Goal: Transaction & Acquisition: Purchase product/service

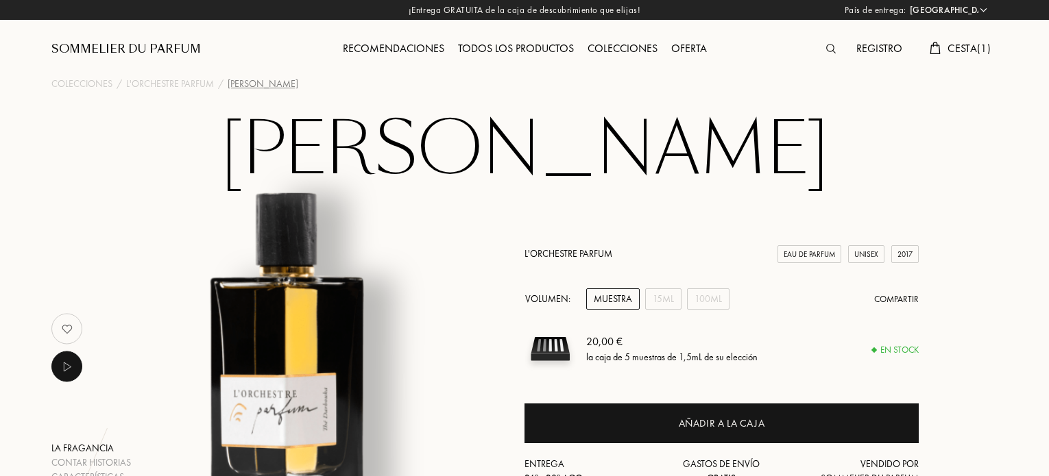
select select "ES"
click at [970, 48] on span "Cesta ( 1 )" at bounding box center [968, 48] width 43 height 14
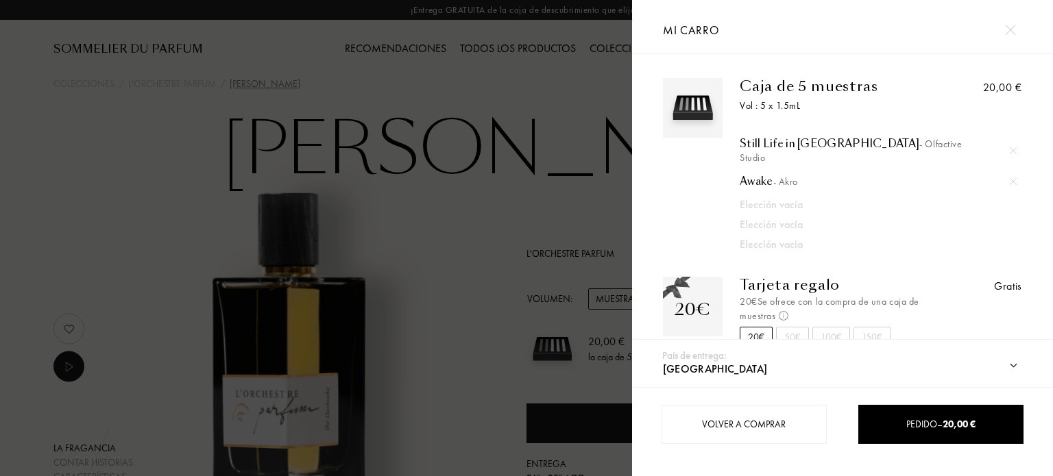
click at [1019, 28] on div at bounding box center [1010, 30] width 24 height 24
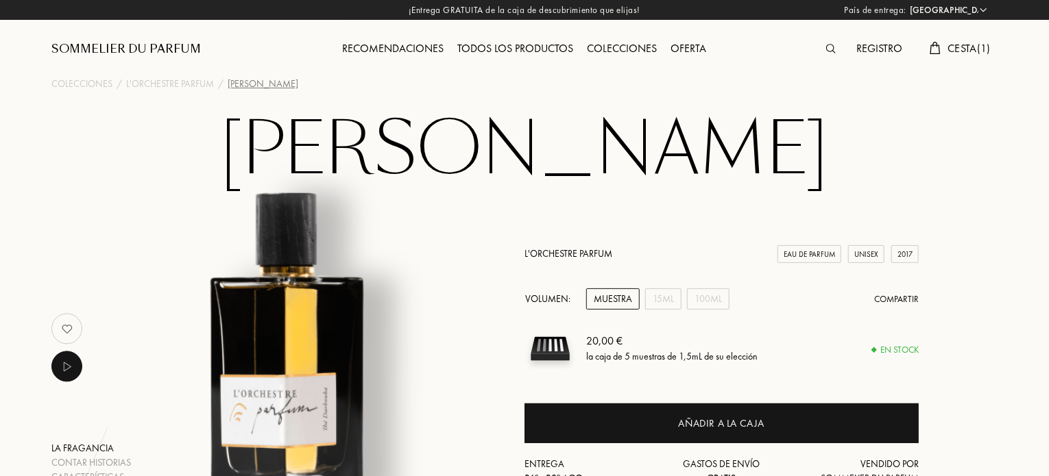
click at [409, 45] on div "Recomendaciones" at bounding box center [393, 49] width 115 height 18
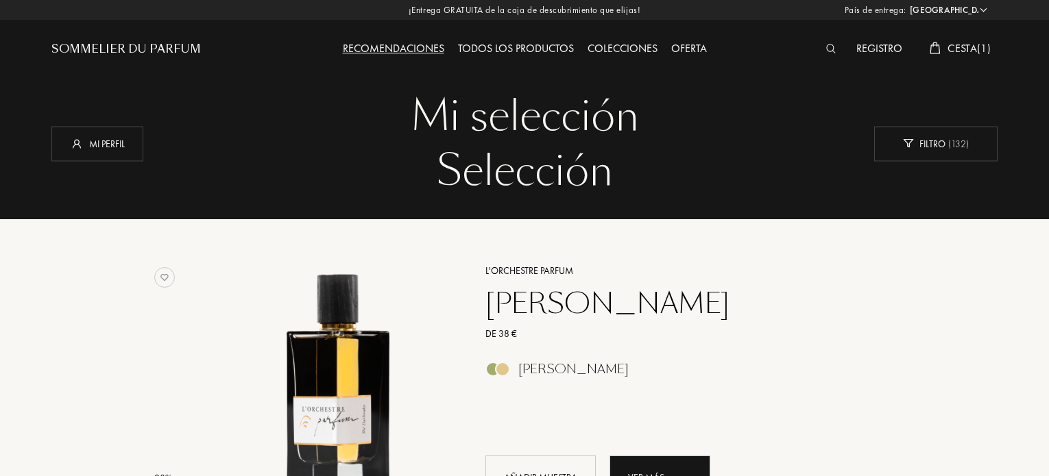
select select "ES"
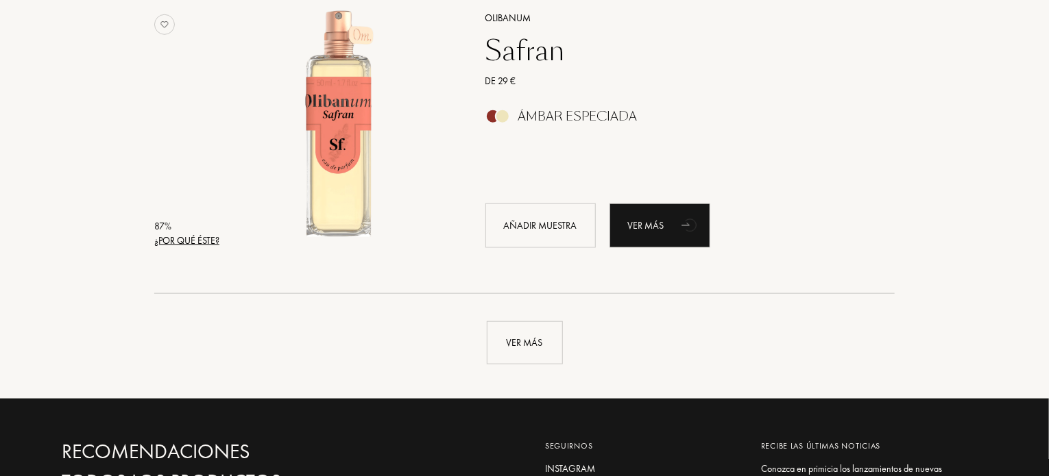
scroll to position [3541, 0]
